Goal: Task Accomplishment & Management: Manage account settings

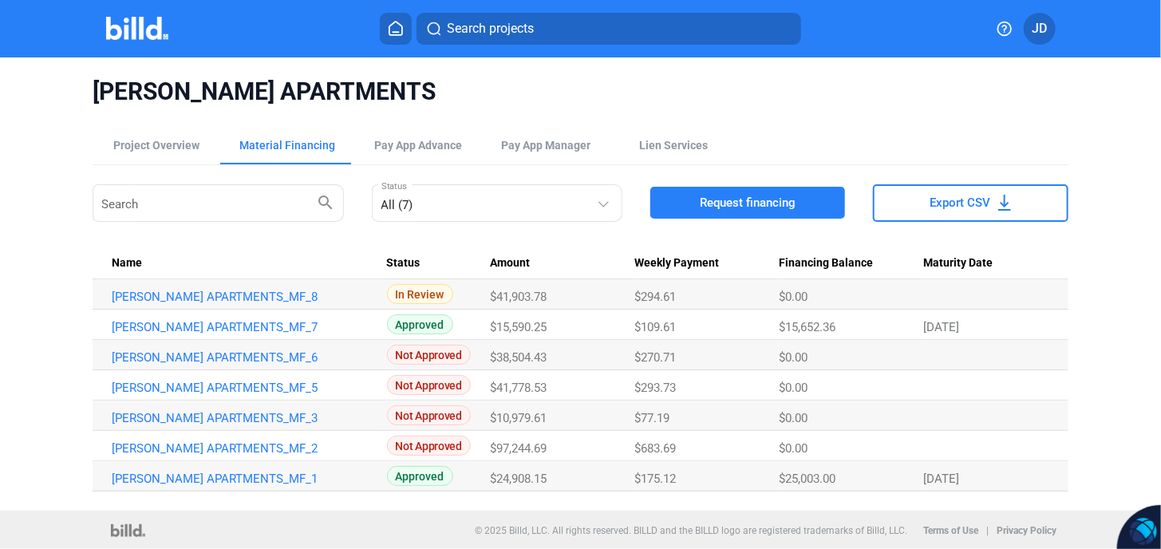
scroll to position [1, 0]
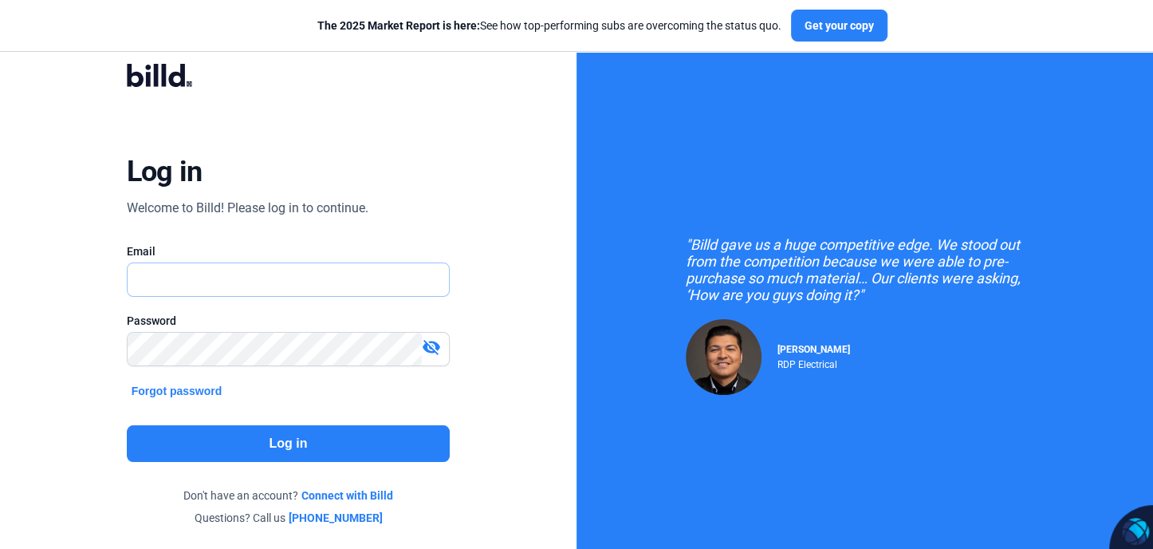
type input "[EMAIL_ADDRESS][DOMAIN_NAME]"
click at [282, 432] on button "Log in" at bounding box center [289, 443] width 324 height 37
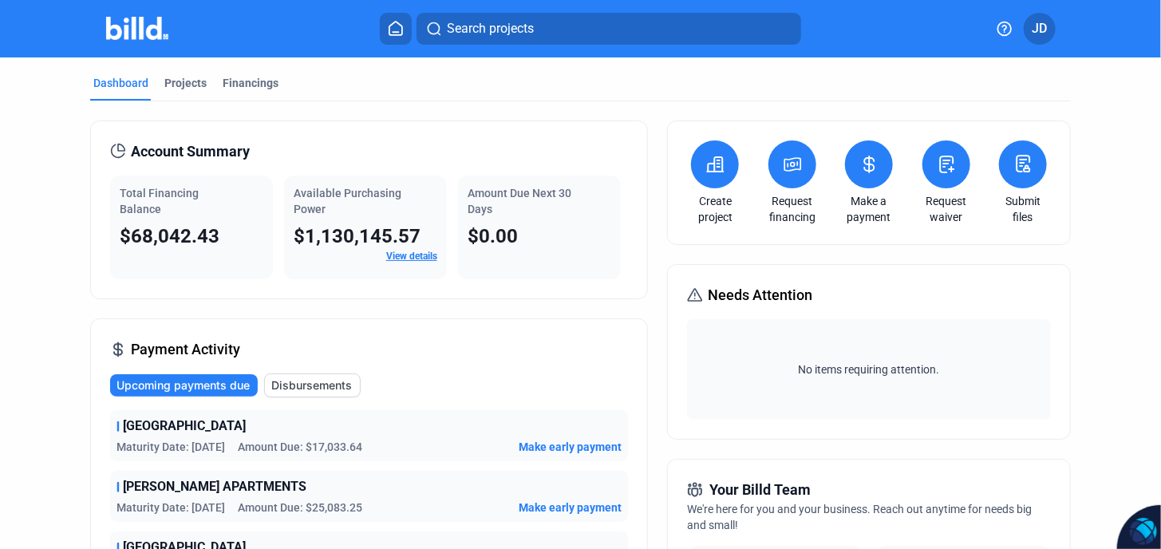
click at [407, 256] on link "View details" at bounding box center [411, 255] width 51 height 11
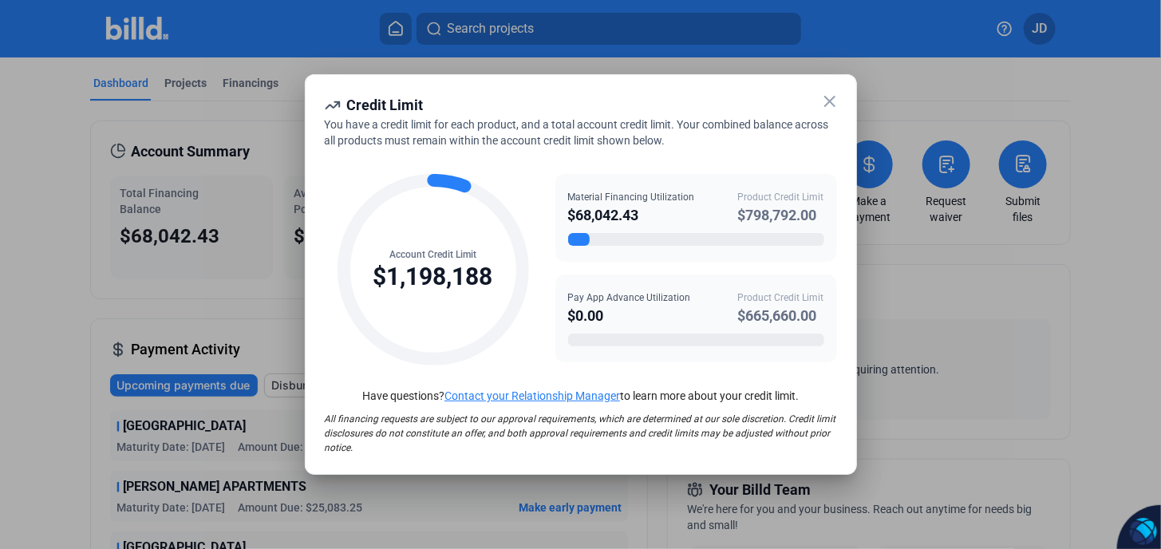
click at [823, 101] on icon at bounding box center [829, 101] width 19 height 19
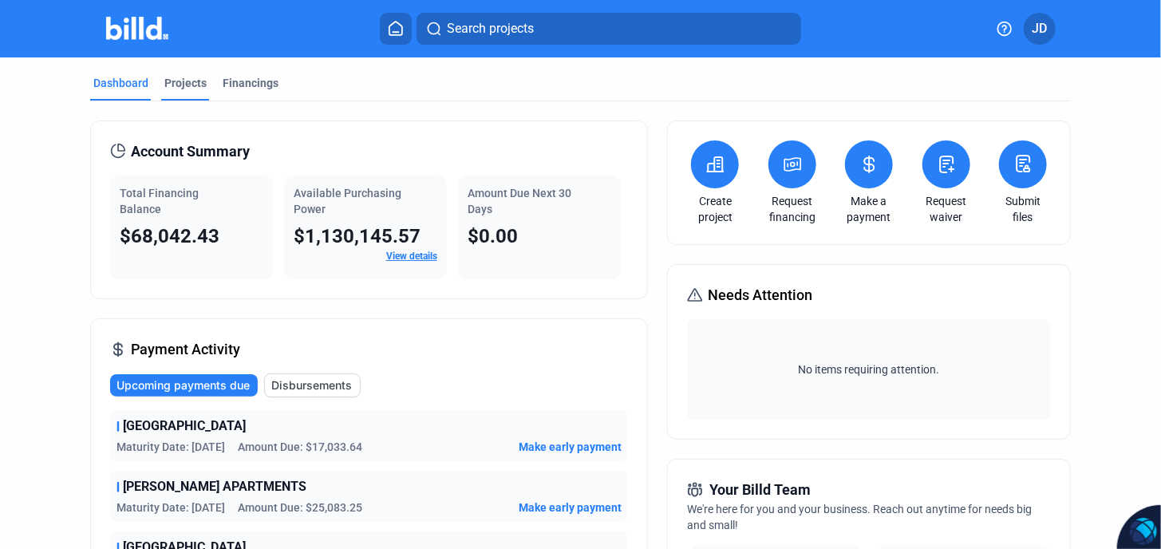
click at [184, 76] on div "Projects" at bounding box center [185, 83] width 42 height 16
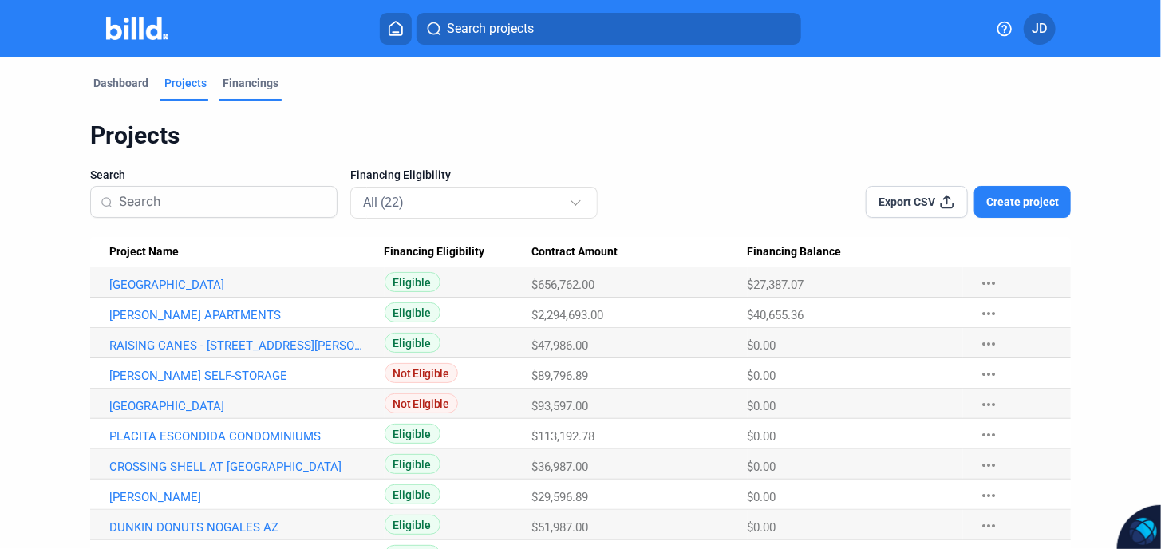
click at [254, 81] on div "Financings" at bounding box center [251, 83] width 56 height 16
